Goal: Navigation & Orientation: Find specific page/section

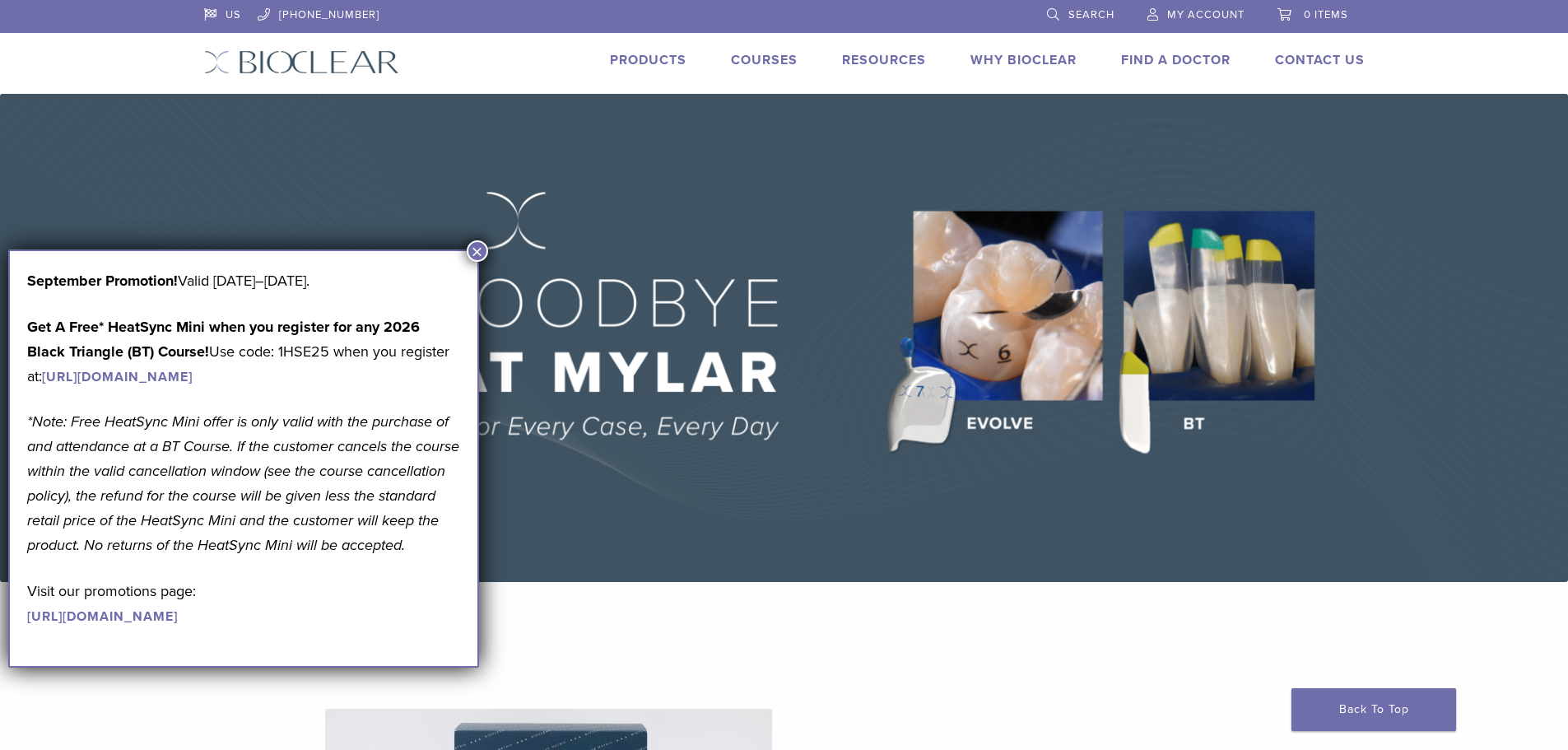
click at [717, 582] on img at bounding box center [784, 338] width 1568 height 488
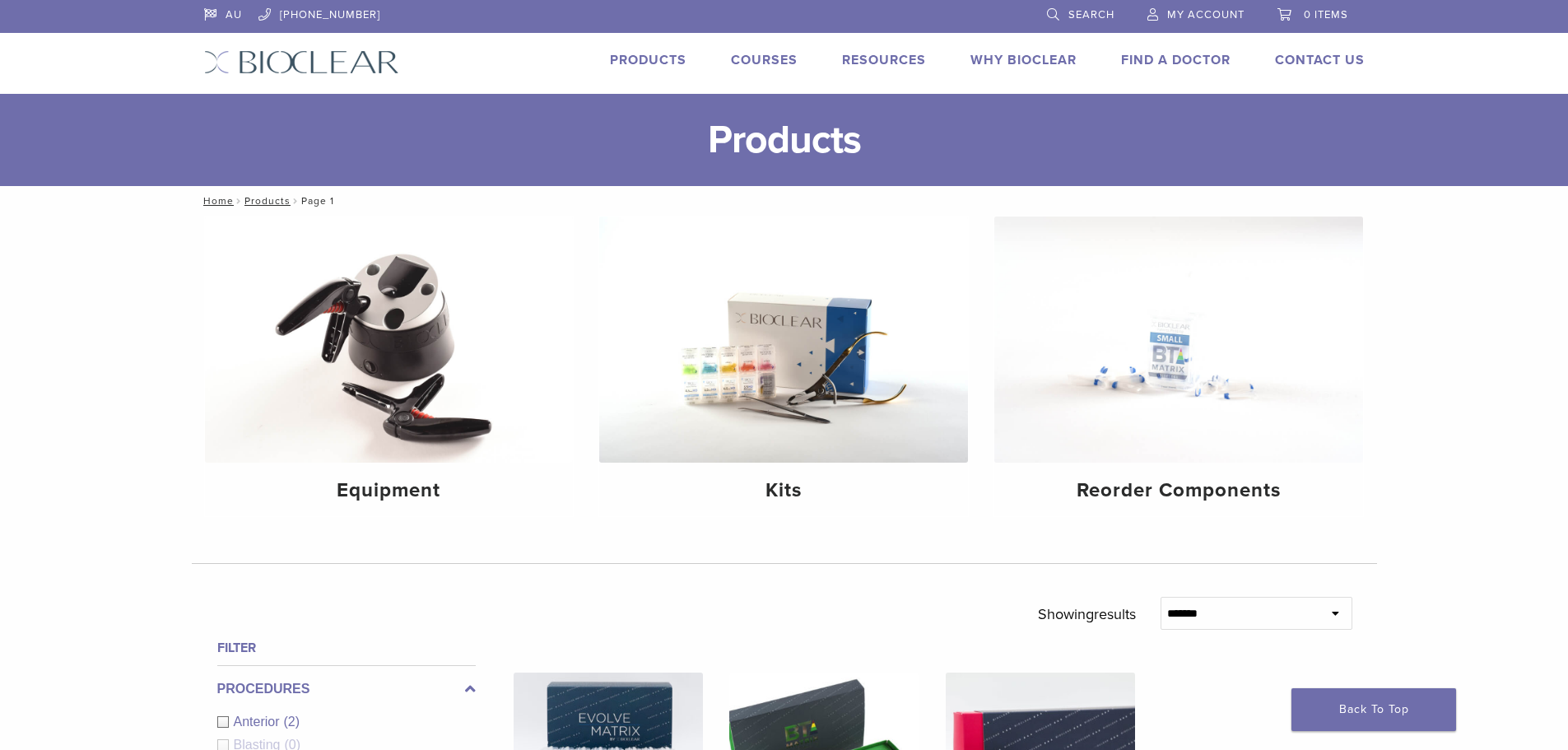
click at [1159, 61] on link "Find A Doctor" at bounding box center [1176, 60] width 109 height 17
